Goal: Find specific page/section: Find specific page/section

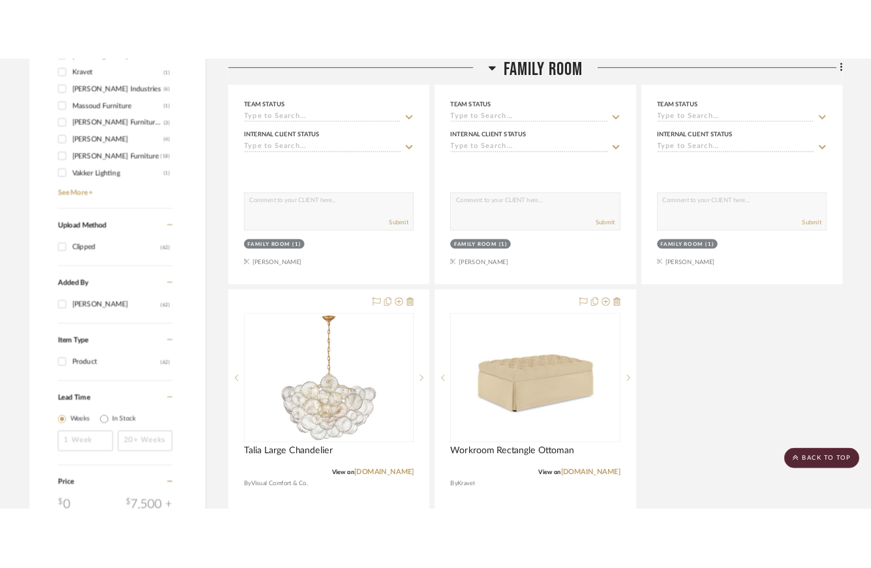
scroll to position [1253, 0]
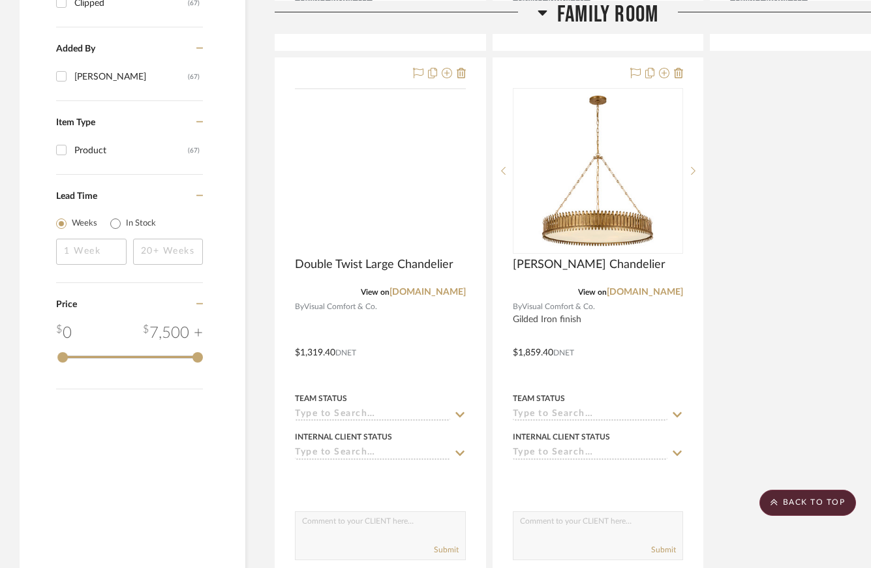
scroll to position [1539, 0]
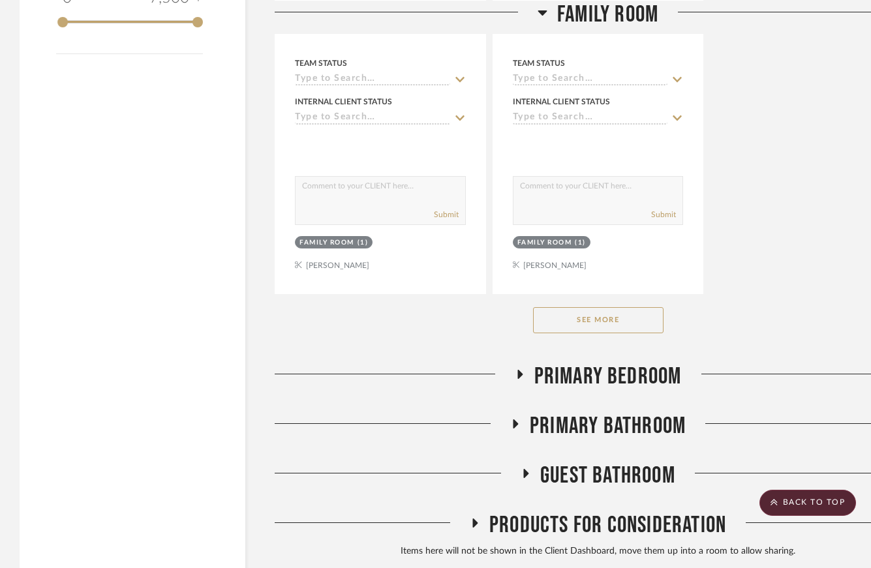
scroll to position [1838, 0]
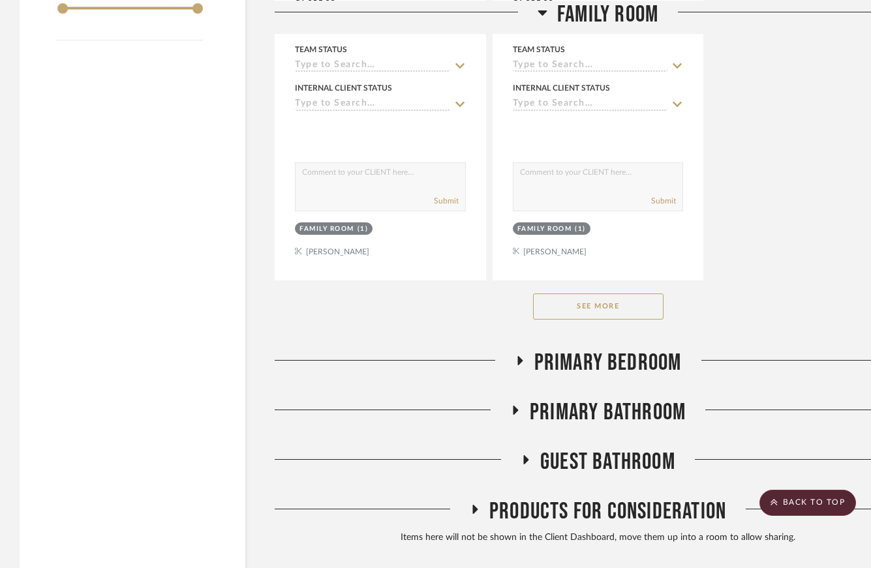
click at [577, 293] on button "See More" at bounding box center [598, 306] width 130 height 26
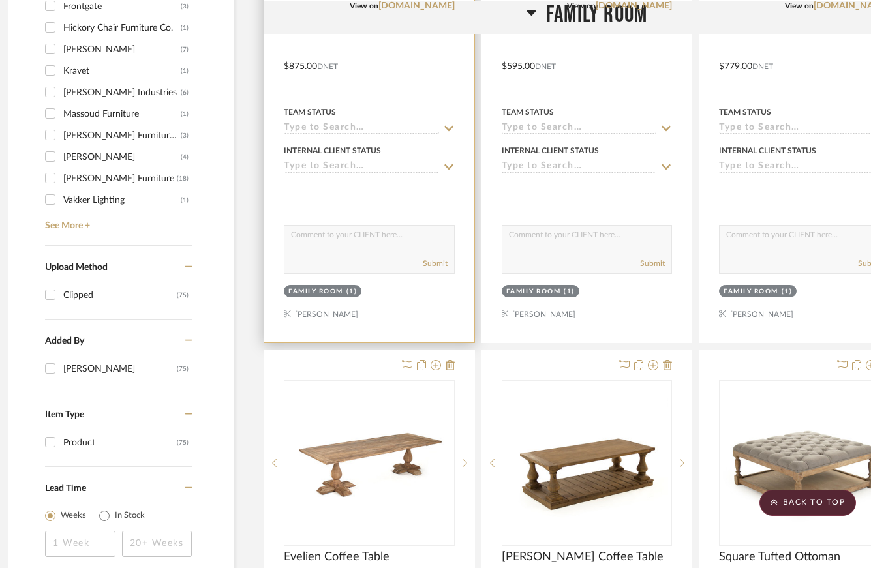
scroll to position [1169, 11]
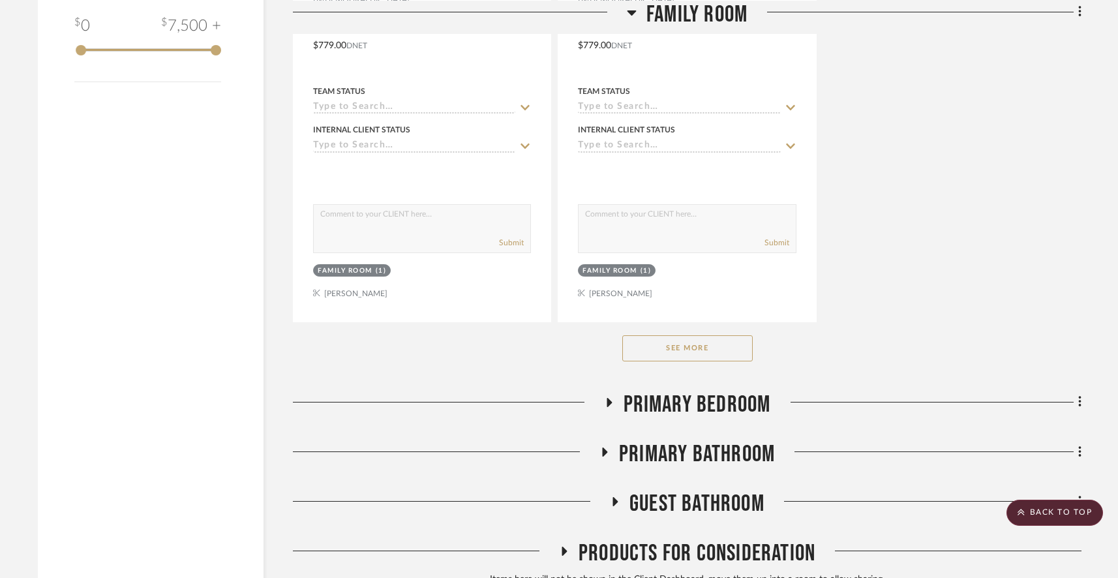
scroll to position [1876, 0]
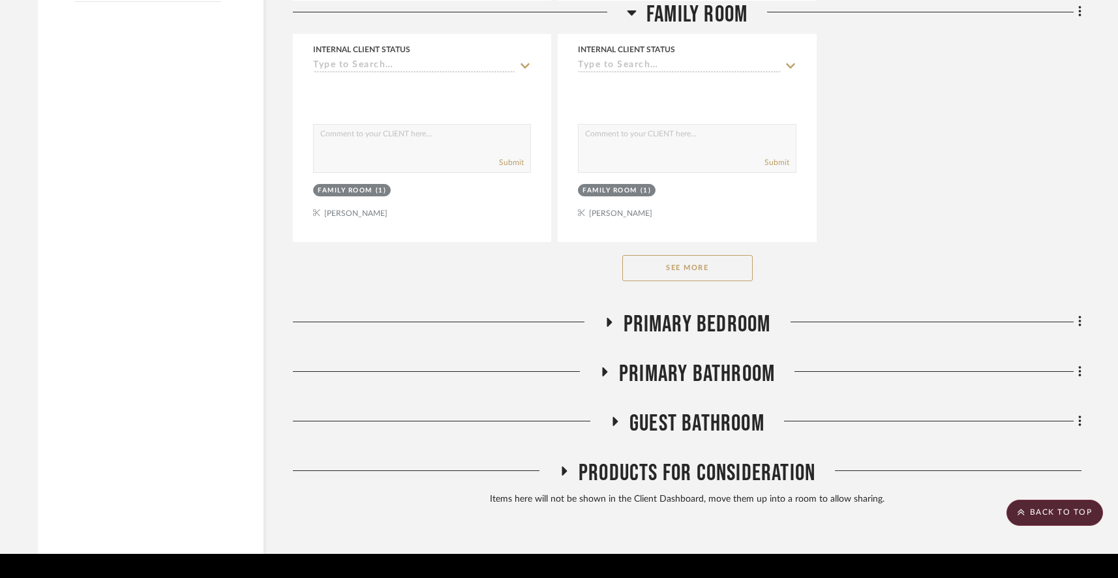
click at [708, 255] on button "See More" at bounding box center [687, 268] width 130 height 26
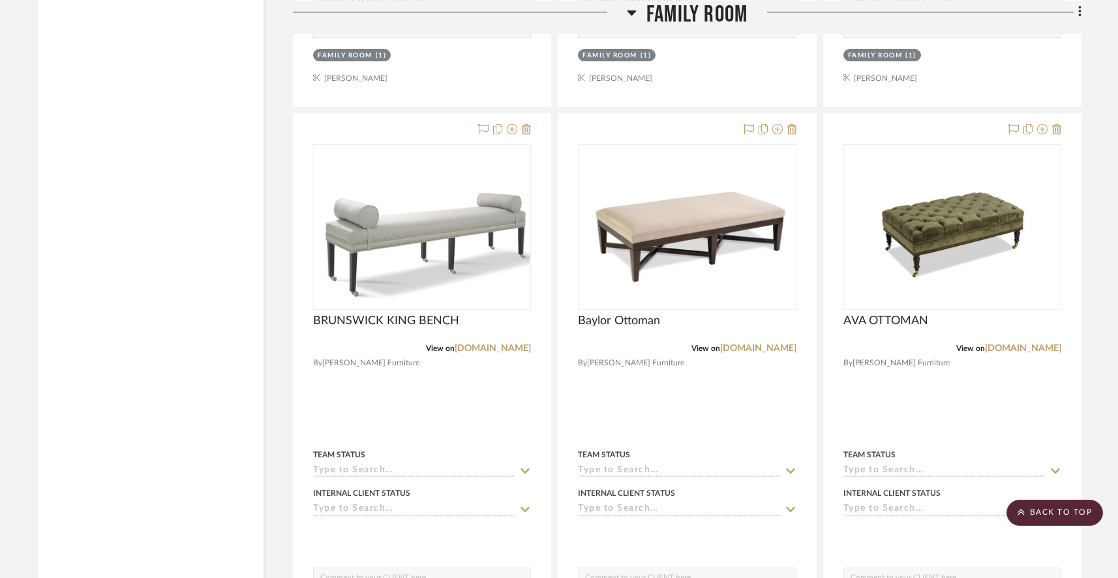
scroll to position [7797, 0]
drag, startPoint x: 337, startPoint y: 273, endPoint x: 302, endPoint y: 0, distance: 275.5
